Goal: Navigation & Orientation: Find specific page/section

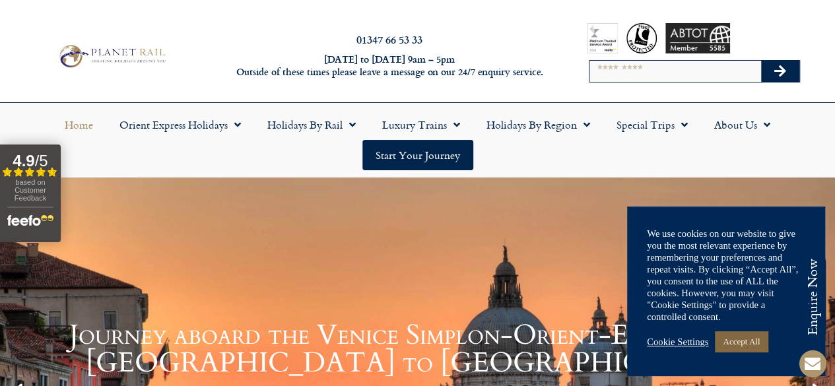
click at [740, 340] on link "Accept All" at bounding box center [741, 341] width 53 height 20
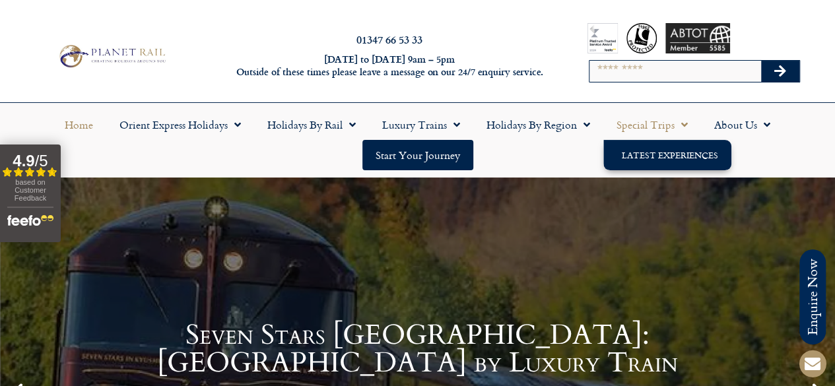
click at [659, 154] on link "Latest Experiences" at bounding box center [668, 155] width 128 height 30
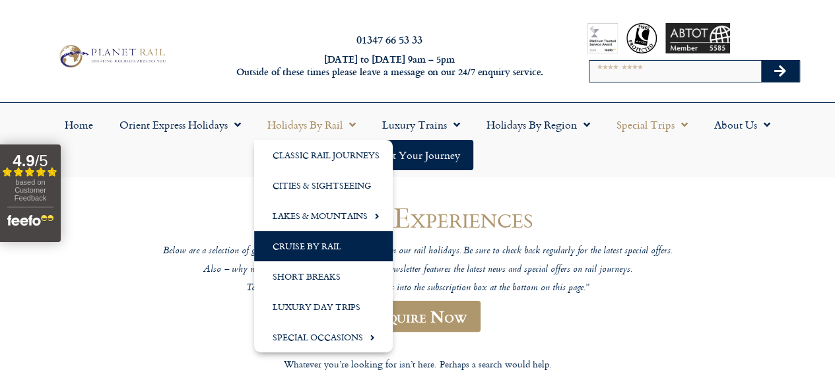
click at [312, 244] on link "Cruise by Rail" at bounding box center [323, 246] width 139 height 30
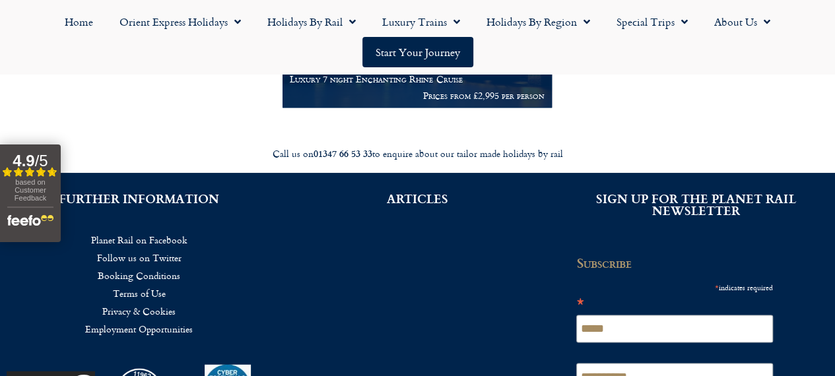
scroll to position [898, 0]
